Goal: Information Seeking & Learning: Compare options

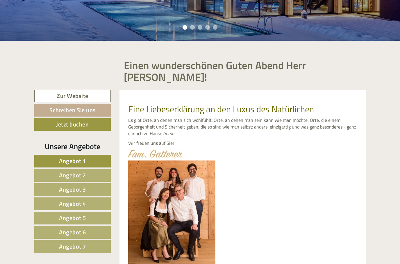
scroll to position [370, 0]
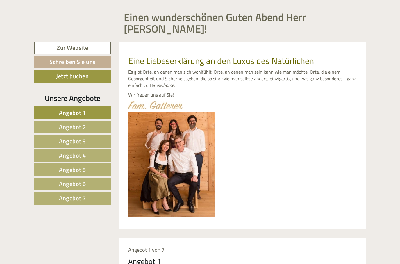
click at [90, 109] on link "Angebot 1" at bounding box center [72, 113] width 76 height 13
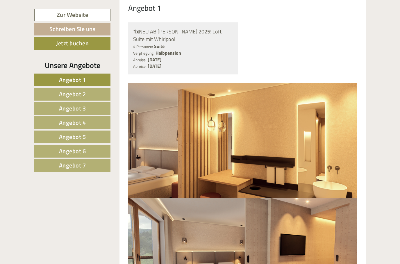
scroll to position [460, 0]
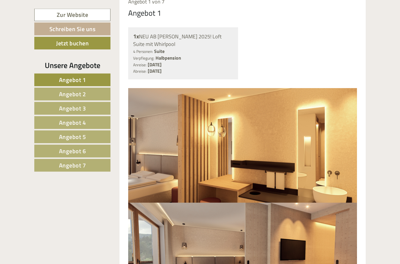
click at [134, 88] on img at bounding box center [242, 145] width 229 height 114
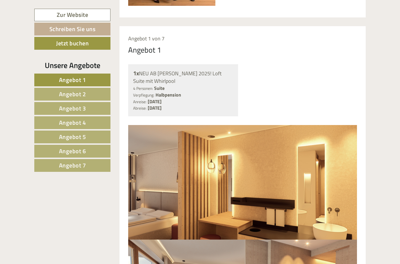
scroll to position [418, 0]
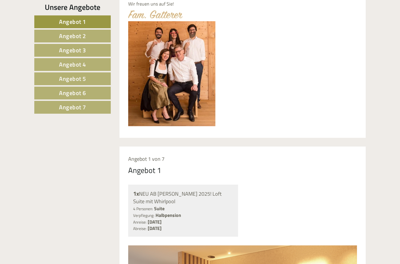
scroll to position [370, 0]
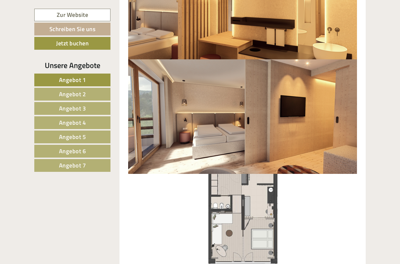
click at [89, 82] on link "Angebot 1" at bounding box center [72, 79] width 76 height 13
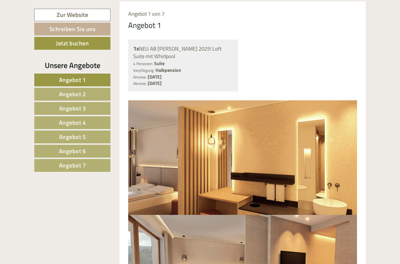
click at [97, 96] on link "Angebot 2" at bounding box center [72, 94] width 76 height 13
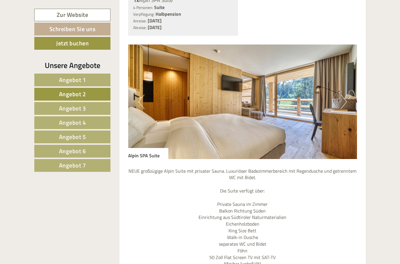
click at [97, 109] on link "Angebot 3" at bounding box center [72, 108] width 76 height 13
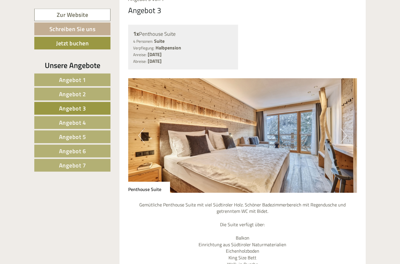
scroll to position [437, 0]
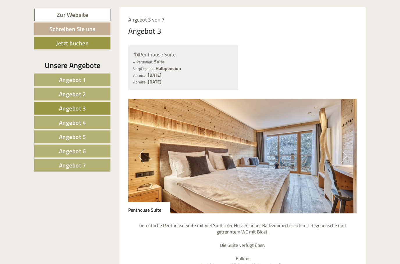
click at [348, 150] on img at bounding box center [242, 156] width 229 height 114
click at [344, 153] on button "Next" at bounding box center [343, 156] width 6 height 15
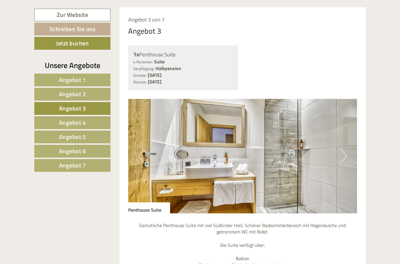
click at [347, 151] on img at bounding box center [242, 156] width 229 height 114
click at [344, 150] on button "Next" at bounding box center [343, 156] width 6 height 15
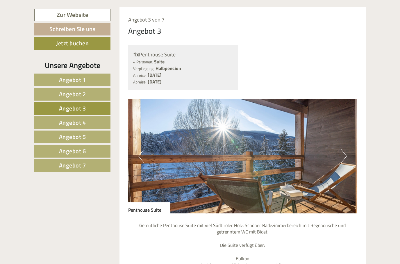
click at [91, 120] on link "Angebot 4" at bounding box center [72, 122] width 76 height 13
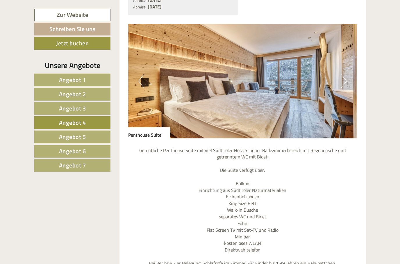
scroll to position [514, 0]
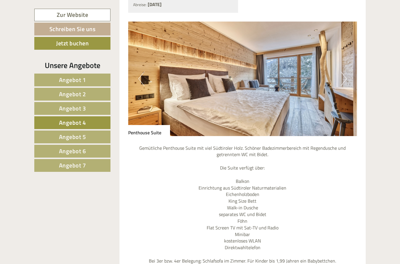
click at [107, 132] on link "Angebot 5" at bounding box center [72, 136] width 76 height 13
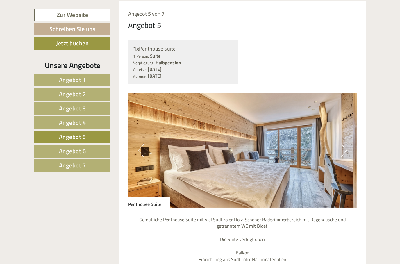
click at [343, 149] on button "Next" at bounding box center [343, 150] width 6 height 15
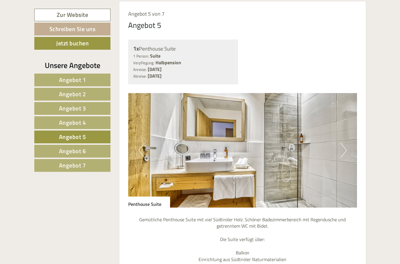
click at [340, 150] on button "Next" at bounding box center [343, 150] width 6 height 15
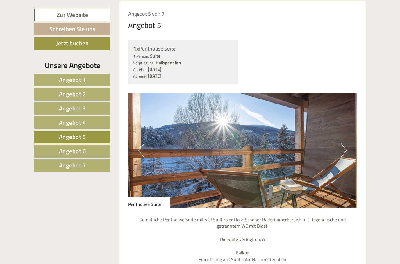
click at [91, 153] on link "Angebot 6" at bounding box center [72, 151] width 76 height 13
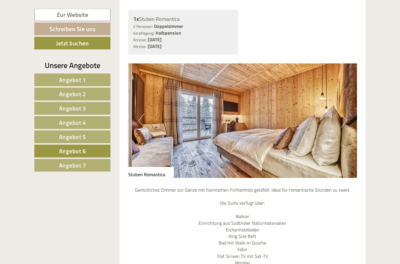
scroll to position [468, 0]
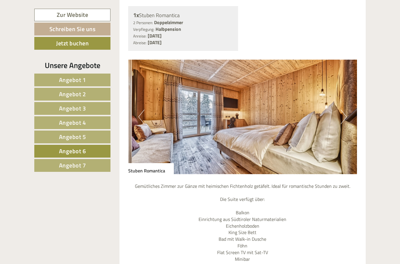
click at [93, 163] on link "Angebot 7" at bounding box center [72, 165] width 76 height 13
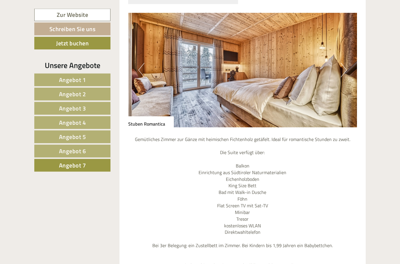
click at [343, 70] on button "Next" at bounding box center [343, 70] width 6 height 15
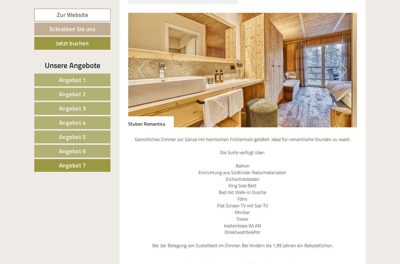
click at [340, 66] on button "Next" at bounding box center [343, 70] width 6 height 15
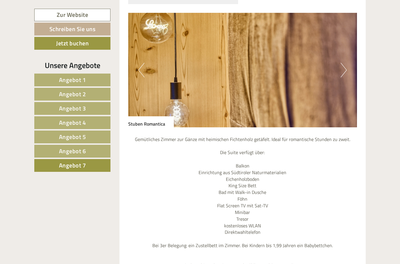
click at [341, 71] on button "Next" at bounding box center [343, 70] width 6 height 15
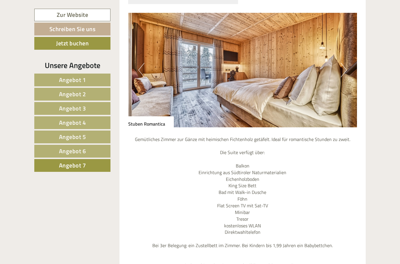
click at [347, 75] on img at bounding box center [242, 70] width 229 height 114
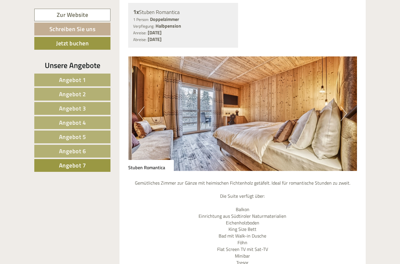
scroll to position [479, 0]
click at [340, 111] on img at bounding box center [242, 114] width 229 height 114
click at [87, 154] on link "Angebot 6" at bounding box center [72, 151] width 76 height 13
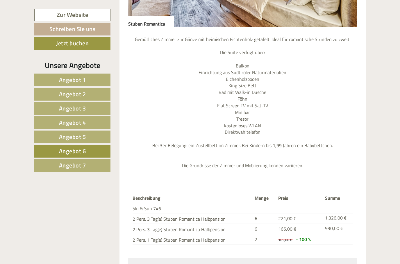
scroll to position [501, 0]
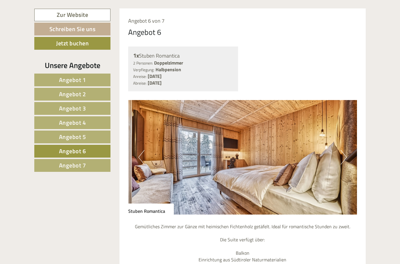
click at [89, 171] on link "Angebot 7" at bounding box center [72, 165] width 76 height 13
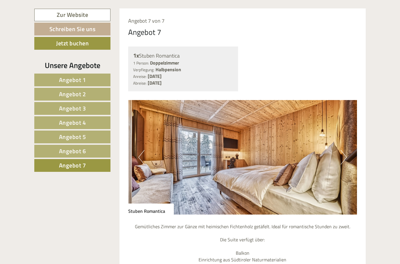
scroll to position [443, 0]
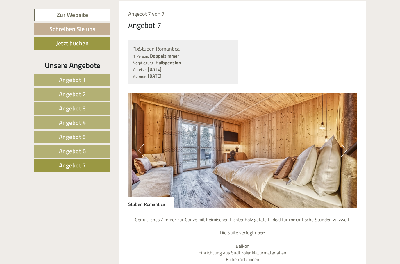
click at [94, 169] on link "Angebot 7" at bounding box center [72, 165] width 76 height 13
click at [341, 139] on img at bounding box center [242, 150] width 229 height 114
click at [337, 142] on img at bounding box center [242, 150] width 229 height 114
click at [338, 141] on img at bounding box center [242, 150] width 229 height 114
click at [337, 142] on img at bounding box center [242, 150] width 229 height 114
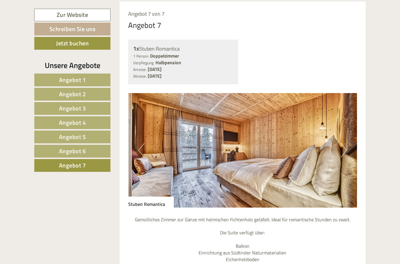
click at [340, 145] on button "Next" at bounding box center [343, 150] width 6 height 15
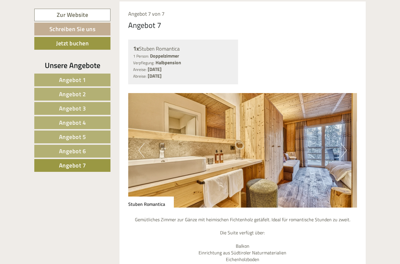
click at [341, 143] on button "Next" at bounding box center [343, 150] width 6 height 15
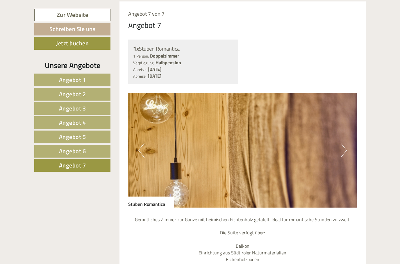
click at [342, 148] on button "Next" at bounding box center [343, 150] width 6 height 15
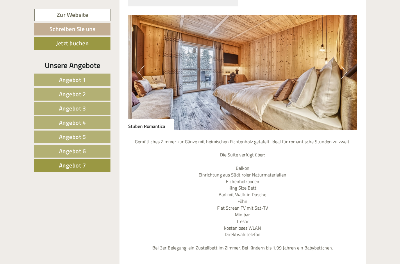
scroll to position [516, 0]
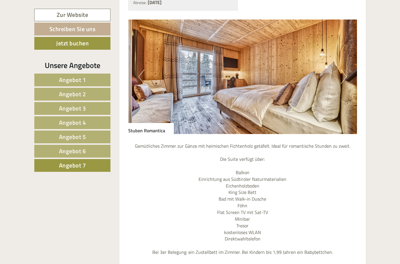
click at [339, 66] on img at bounding box center [242, 76] width 229 height 114
click at [341, 69] on button "Next" at bounding box center [343, 76] width 6 height 15
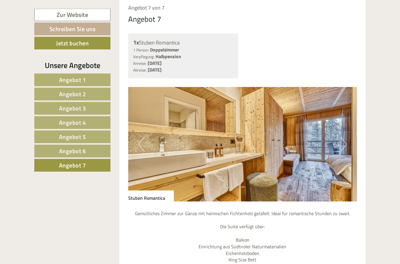
scroll to position [449, 0]
click at [53, 149] on link "Angebot 6" at bounding box center [72, 151] width 76 height 13
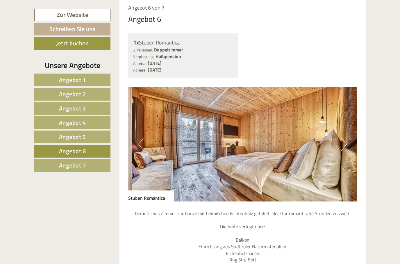
scroll to position [443, 0]
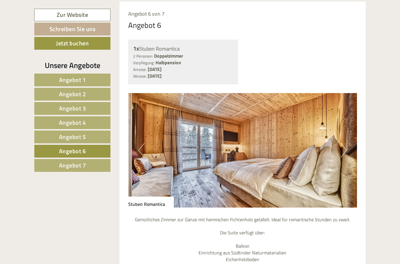
click at [50, 140] on link "Angebot 5" at bounding box center [72, 136] width 76 height 13
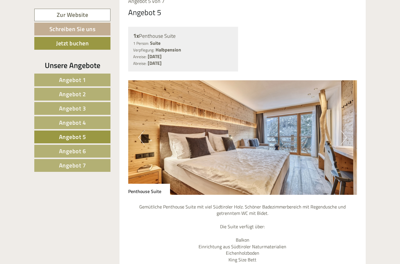
scroll to position [460, 0]
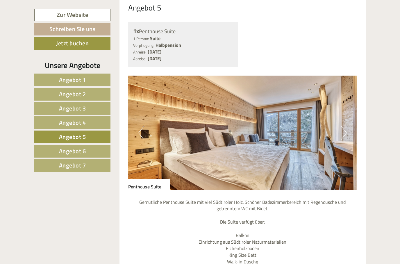
click at [340, 128] on img at bounding box center [242, 132] width 229 height 114
click at [341, 127] on button "Next" at bounding box center [343, 132] width 6 height 15
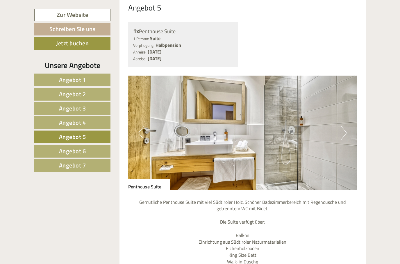
click at [345, 130] on button "Next" at bounding box center [343, 132] width 6 height 15
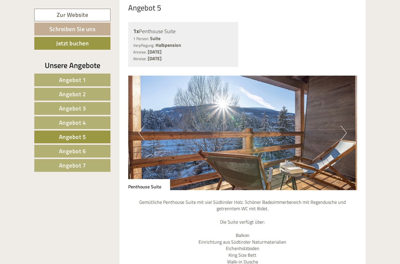
click at [348, 130] on img at bounding box center [242, 132] width 229 height 114
click at [343, 130] on button "Next" at bounding box center [343, 132] width 6 height 15
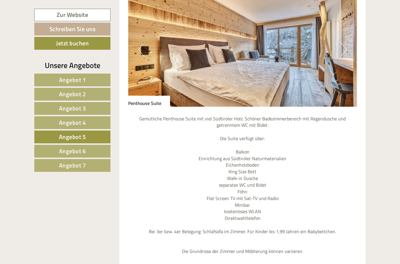
click at [44, 123] on link "Angebot 4" at bounding box center [72, 122] width 76 height 13
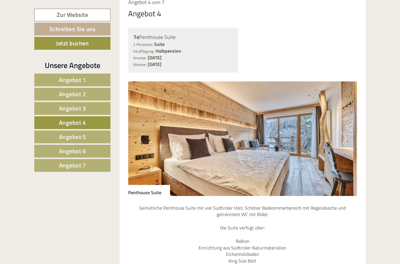
scroll to position [453, 0]
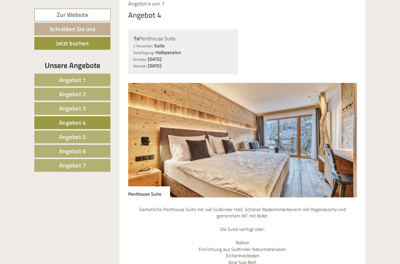
click at [338, 141] on img at bounding box center [242, 140] width 229 height 114
click at [343, 136] on button "Next" at bounding box center [343, 140] width 6 height 15
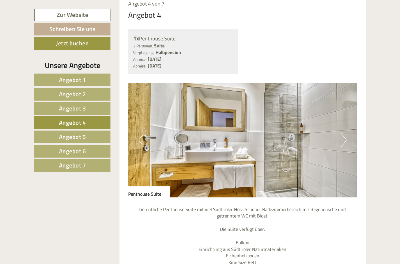
click at [45, 112] on link "Angebot 3" at bounding box center [72, 108] width 76 height 13
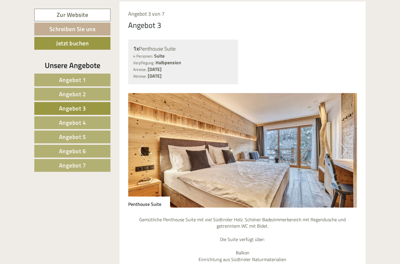
click at [47, 95] on link "Angebot 2" at bounding box center [72, 94] width 76 height 13
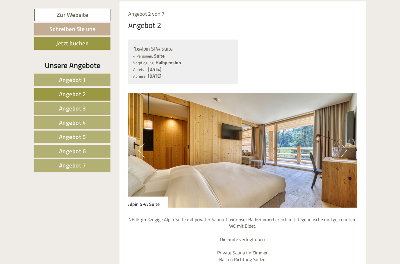
click at [42, 84] on link "Angebot 1" at bounding box center [72, 79] width 76 height 13
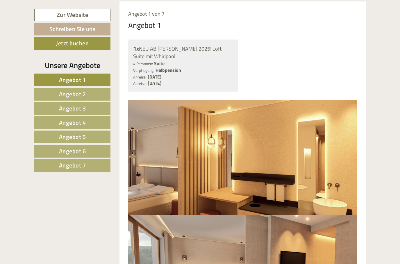
click at [44, 95] on link "Angebot 2" at bounding box center [72, 94] width 76 height 13
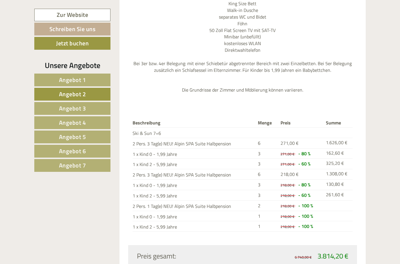
click at [48, 105] on link "Angebot 3" at bounding box center [72, 108] width 76 height 13
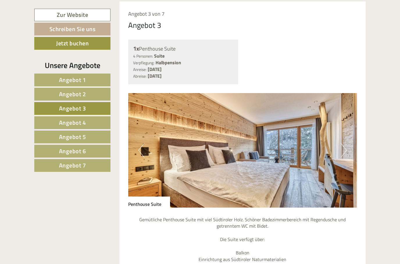
click at [347, 143] on img at bounding box center [242, 150] width 229 height 114
click at [41, 121] on link "Angebot 4" at bounding box center [72, 122] width 76 height 13
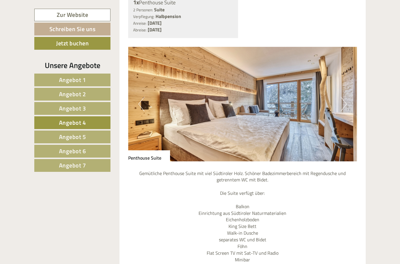
scroll to position [489, 0]
click at [346, 103] on button "Next" at bounding box center [343, 104] width 6 height 15
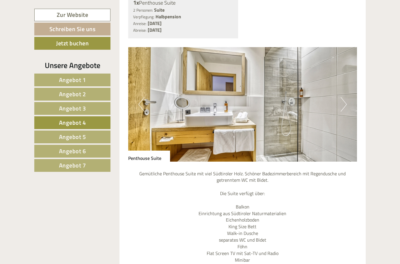
click at [344, 104] on button "Next" at bounding box center [343, 104] width 6 height 15
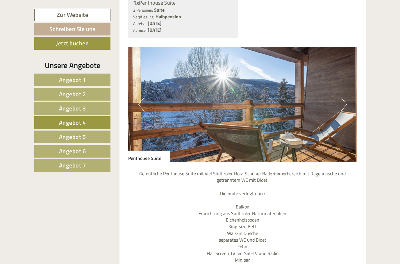
click at [340, 101] on button "Next" at bounding box center [343, 104] width 6 height 15
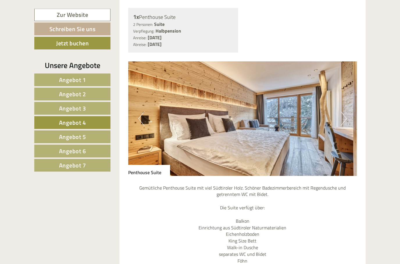
click at [340, 118] on button "Next" at bounding box center [343, 119] width 6 height 15
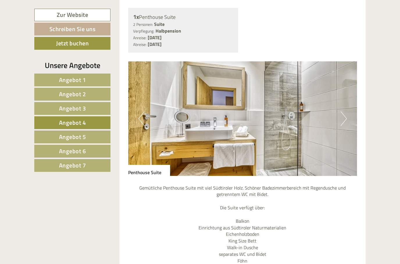
click at [343, 114] on button "Next" at bounding box center [343, 118] width 6 height 15
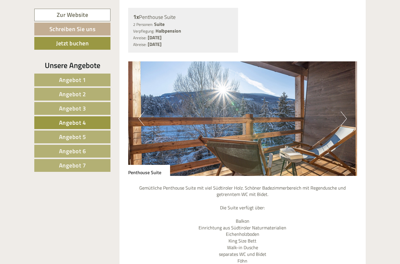
click at [344, 114] on button "Next" at bounding box center [343, 118] width 6 height 15
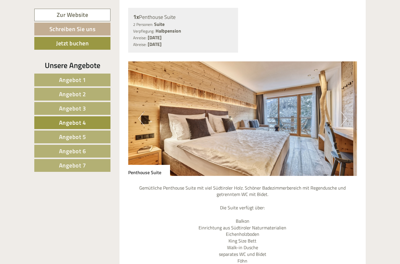
click at [44, 107] on link "Angebot 3" at bounding box center [72, 108] width 76 height 13
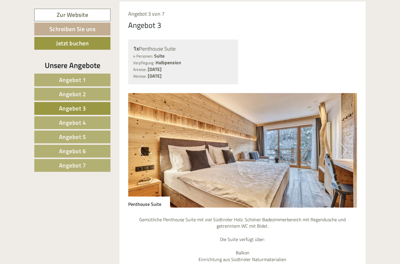
click at [44, 96] on link "Angebot 2" at bounding box center [72, 94] width 76 height 13
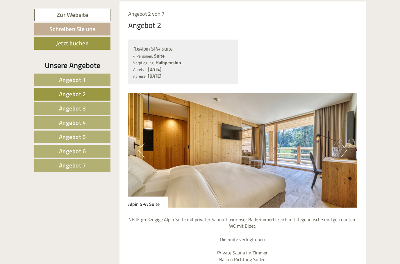
click at [349, 148] on img at bounding box center [242, 150] width 229 height 114
click at [340, 147] on img at bounding box center [242, 150] width 229 height 114
click at [341, 149] on button "Next" at bounding box center [343, 150] width 6 height 15
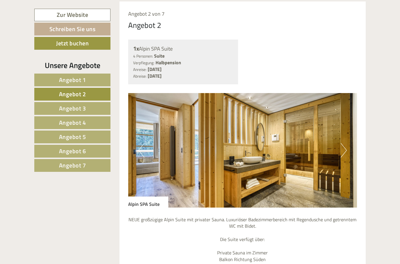
click at [345, 150] on button "Next" at bounding box center [343, 150] width 6 height 15
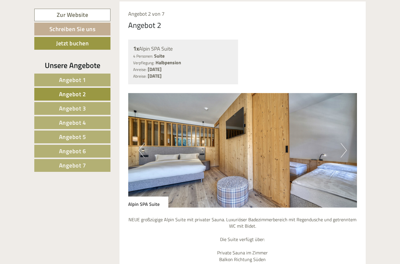
click at [344, 150] on button "Next" at bounding box center [343, 150] width 6 height 15
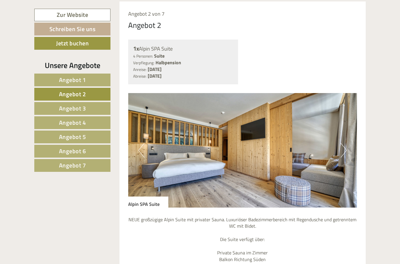
click at [349, 149] on img at bounding box center [242, 150] width 229 height 114
click at [340, 152] on img at bounding box center [242, 150] width 229 height 114
click at [345, 147] on button "Next" at bounding box center [343, 150] width 6 height 15
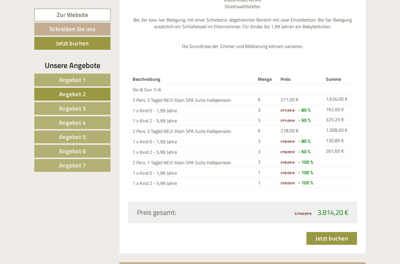
scroll to position [755, 0]
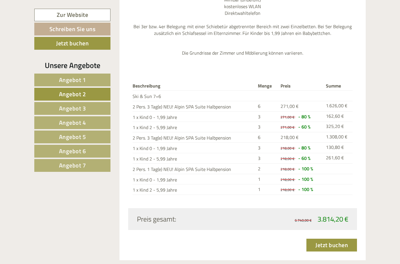
click at [370, 138] on div "Einen wunderschönen Guten Abend Herr [PERSON_NAME]! Eine Liebeserklärung an den…" at bounding box center [200, 19] width 400 height 1149
click at [48, 75] on link "Angebot 1" at bounding box center [72, 79] width 76 height 13
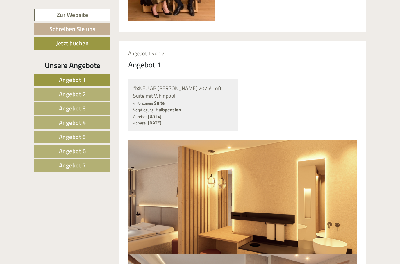
scroll to position [403, 0]
click at [133, 145] on img at bounding box center [242, 197] width 229 height 114
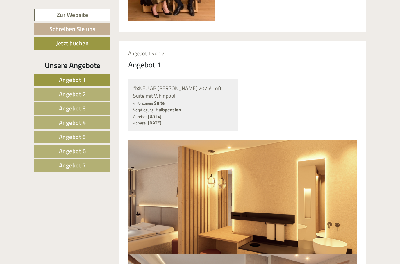
click at [134, 143] on img at bounding box center [242, 197] width 229 height 114
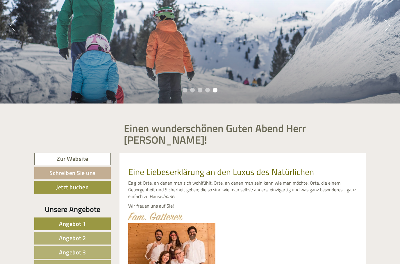
scroll to position [0, 0]
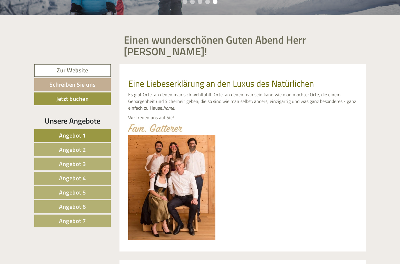
click at [41, 149] on link "Angebot 2" at bounding box center [72, 149] width 76 height 13
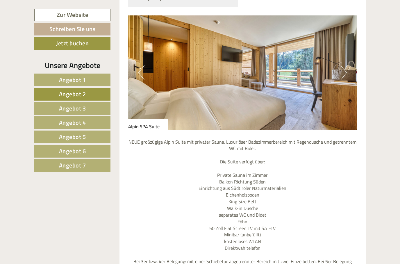
scroll to position [526, 0]
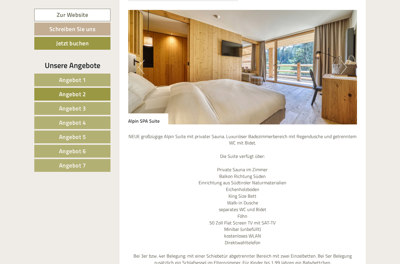
click at [345, 63] on button "Next" at bounding box center [343, 67] width 6 height 15
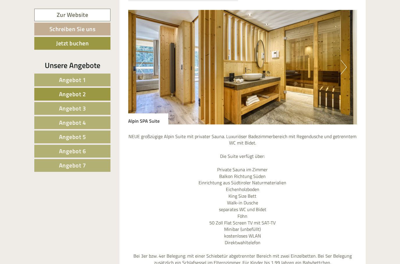
click at [348, 64] on img at bounding box center [242, 67] width 229 height 114
click at [346, 64] on button "Next" at bounding box center [343, 67] width 6 height 15
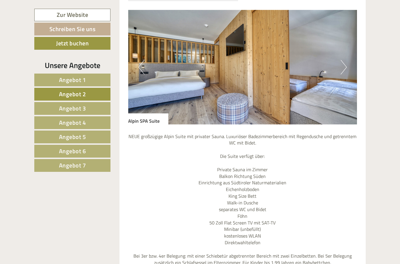
click at [339, 65] on img at bounding box center [242, 67] width 229 height 114
click at [342, 64] on button "Next" at bounding box center [343, 67] width 6 height 15
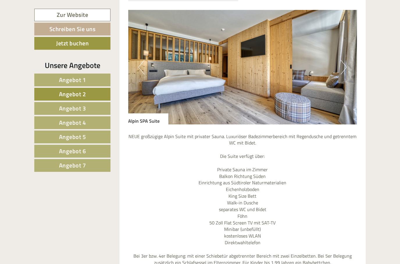
click at [346, 64] on button "Next" at bounding box center [343, 67] width 6 height 15
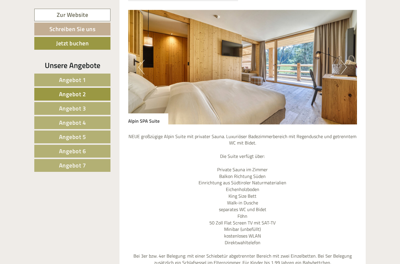
click at [349, 65] on img at bounding box center [242, 67] width 229 height 114
click at [348, 61] on img at bounding box center [242, 67] width 229 height 114
click at [343, 64] on button "Next" at bounding box center [343, 67] width 6 height 15
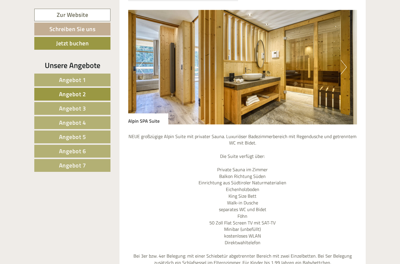
click at [345, 65] on button "Next" at bounding box center [343, 67] width 6 height 15
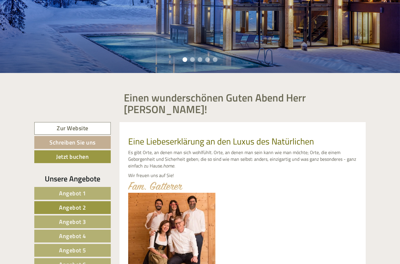
scroll to position [127, 0]
